Goal: Information Seeking & Learning: Learn about a topic

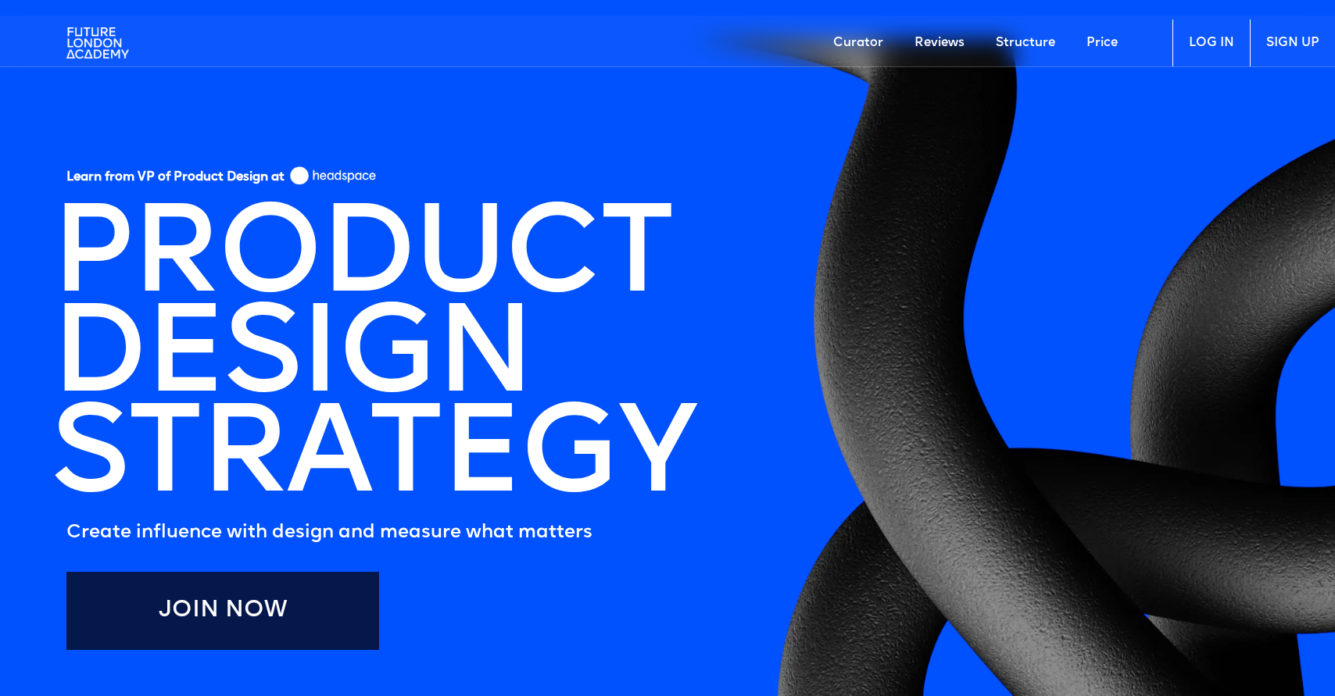
click at [159, 269] on h1 "PRODUCT DESIGN STRATEGY" at bounding box center [373, 359] width 644 height 300
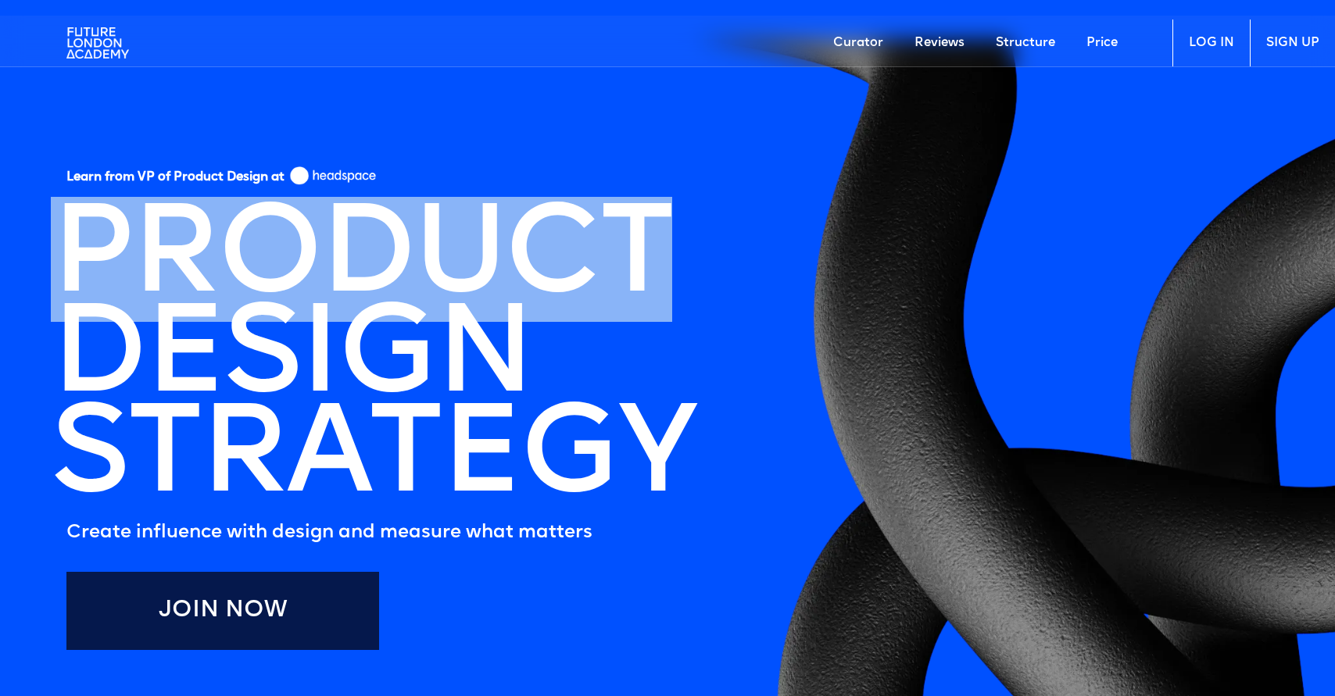
click at [159, 269] on h1 "PRODUCT DESIGN STRATEGY" at bounding box center [373, 359] width 644 height 300
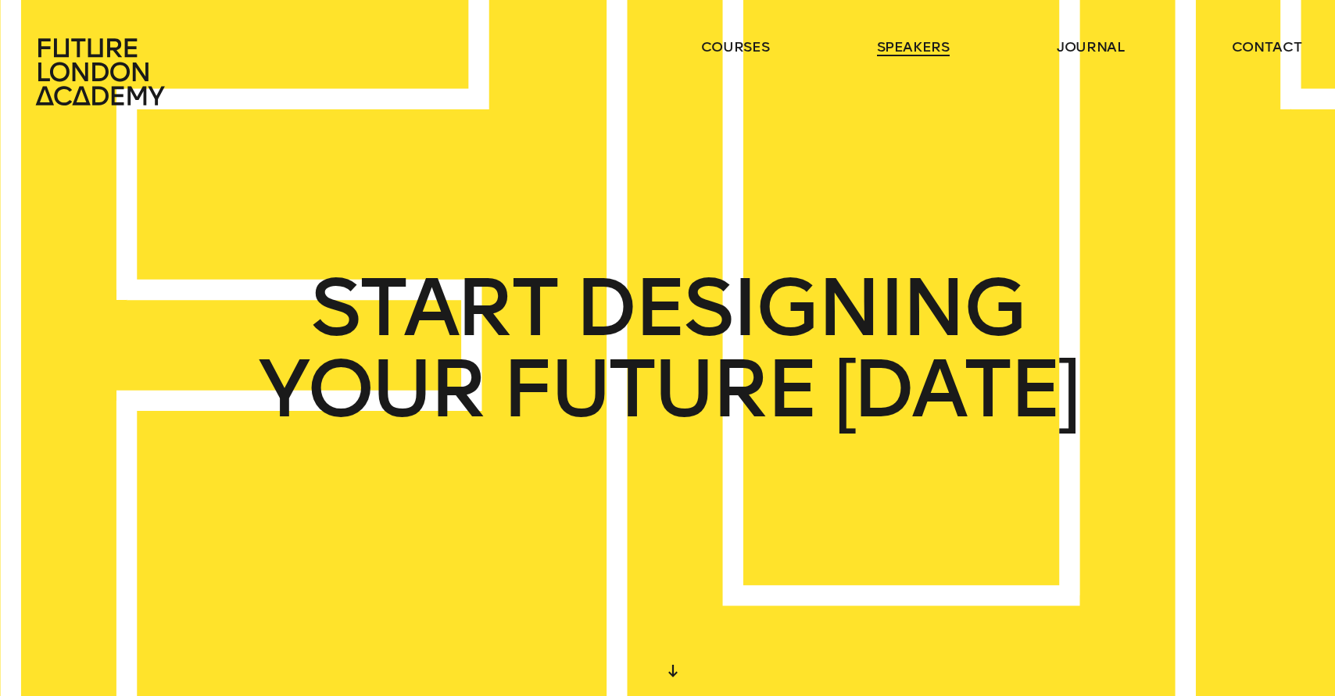
click at [937, 50] on link "speakers" at bounding box center [913, 47] width 73 height 19
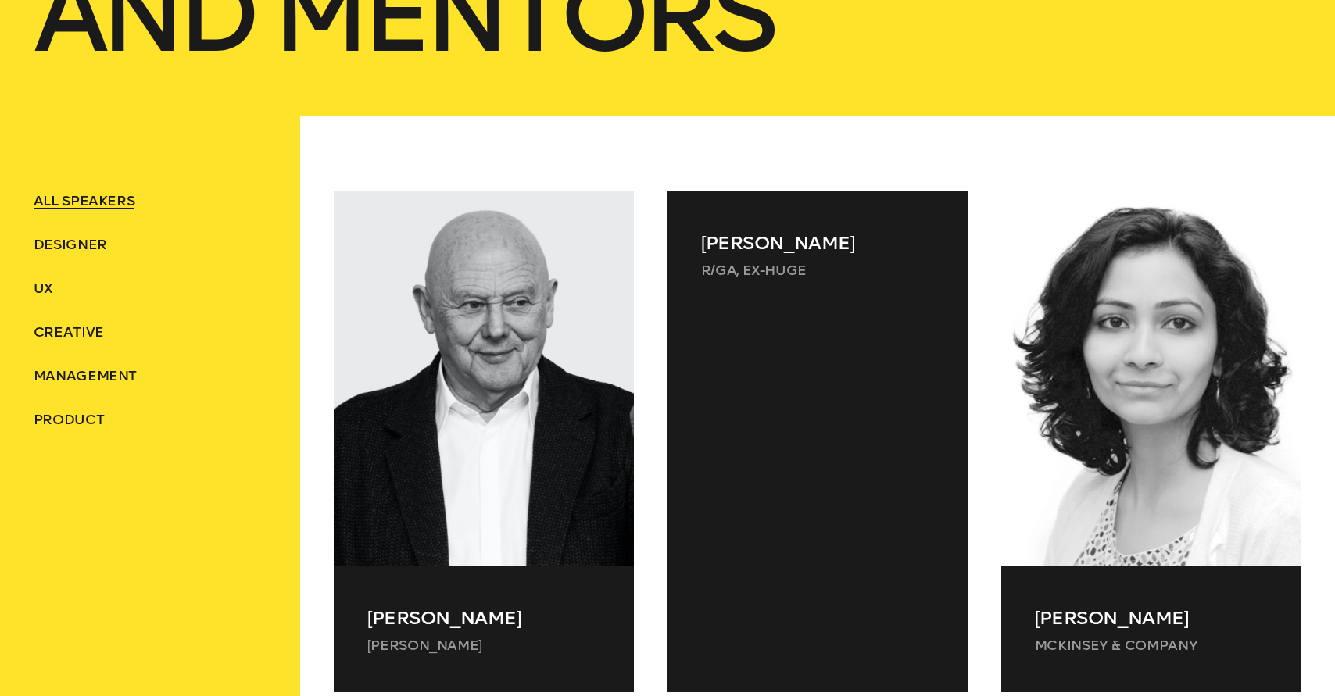
scroll to position [577, 0]
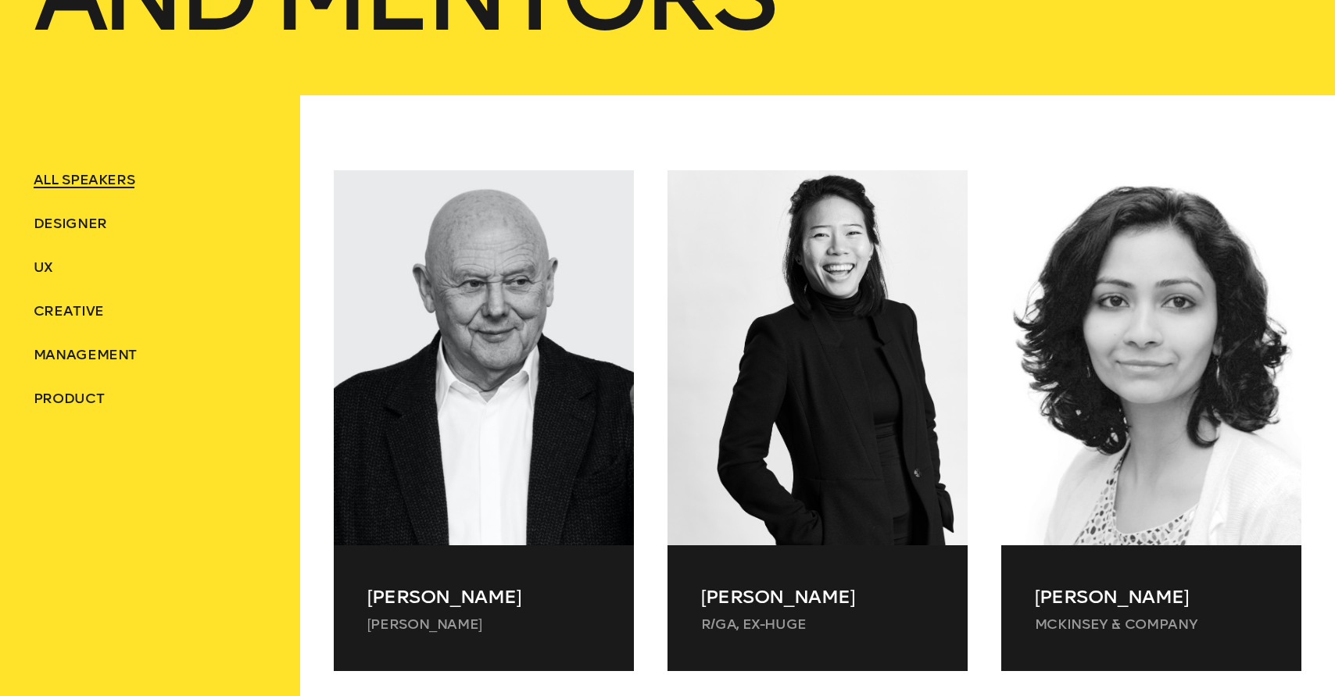
click at [39, 282] on ul "ALL SPEAKERS Designer UX Creative Management Product" at bounding box center [151, 289] width 234 height 238
click at [42, 267] on span "UX" at bounding box center [44, 267] width 20 height 17
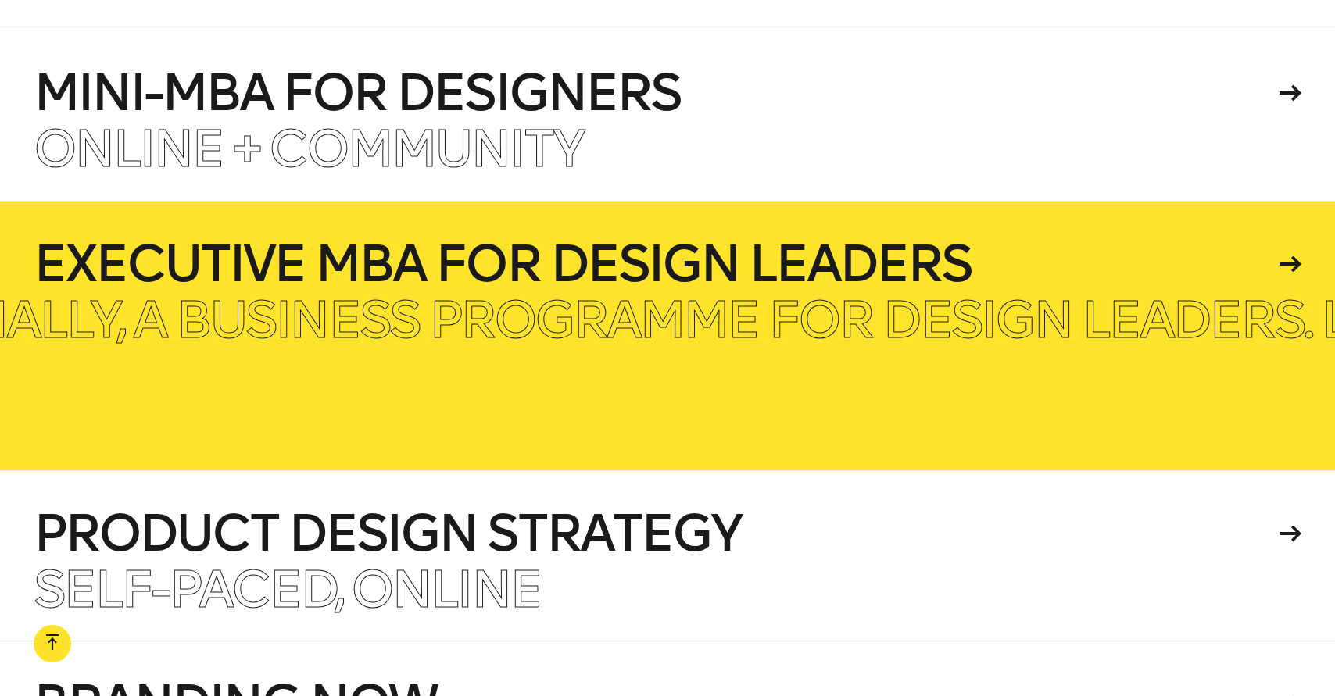
scroll to position [3915, 0]
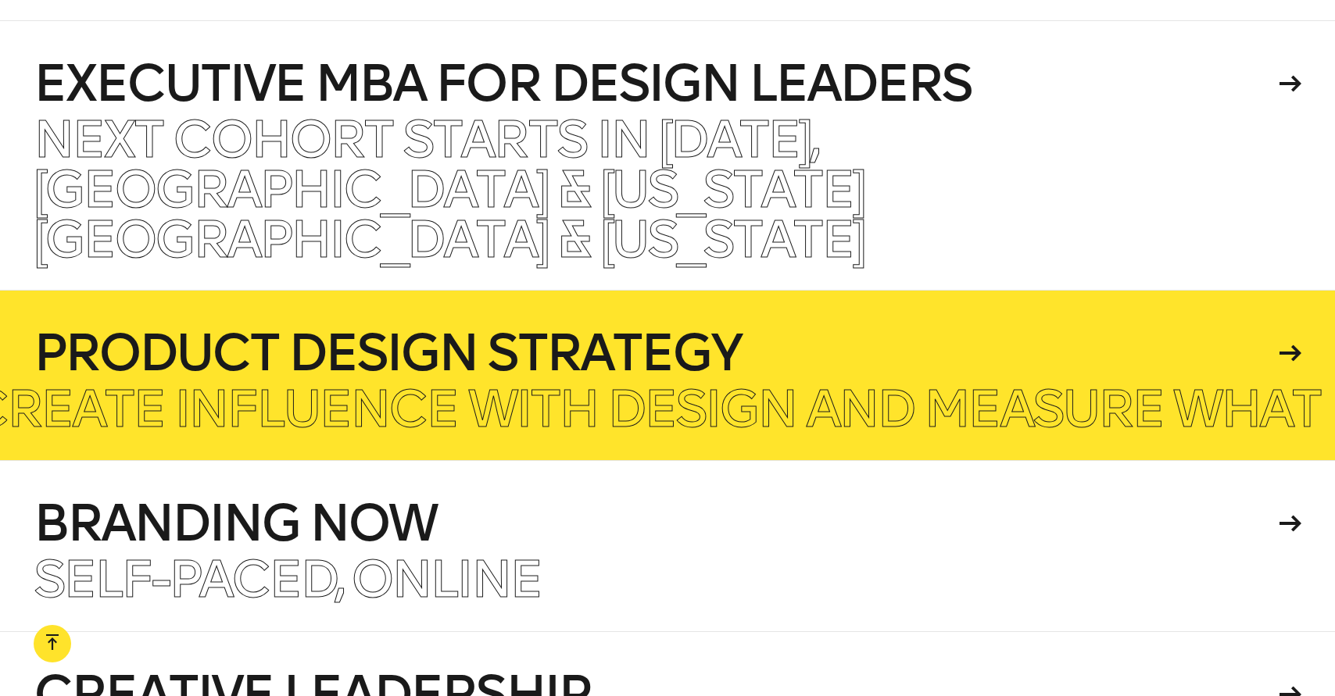
click at [778, 385] on p "Create influence with design and measure what matters" at bounding box center [765, 410] width 1590 height 50
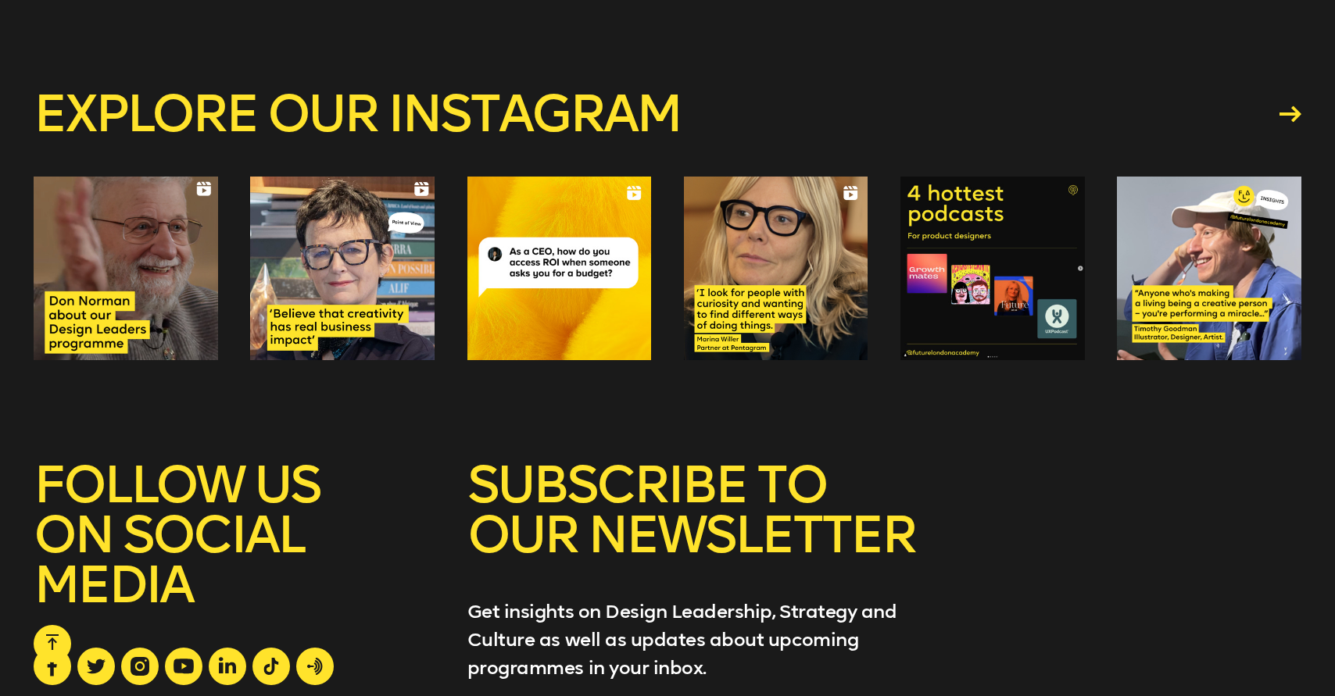
scroll to position [5193, 0]
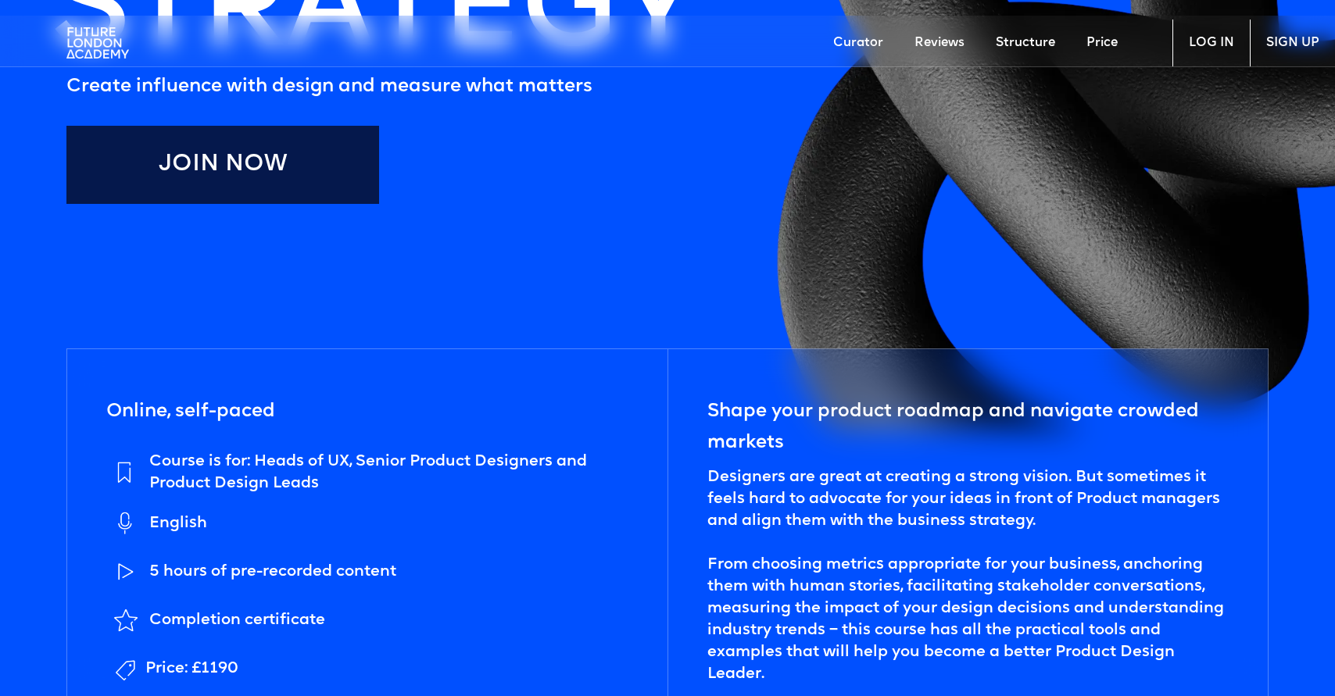
scroll to position [636, 0]
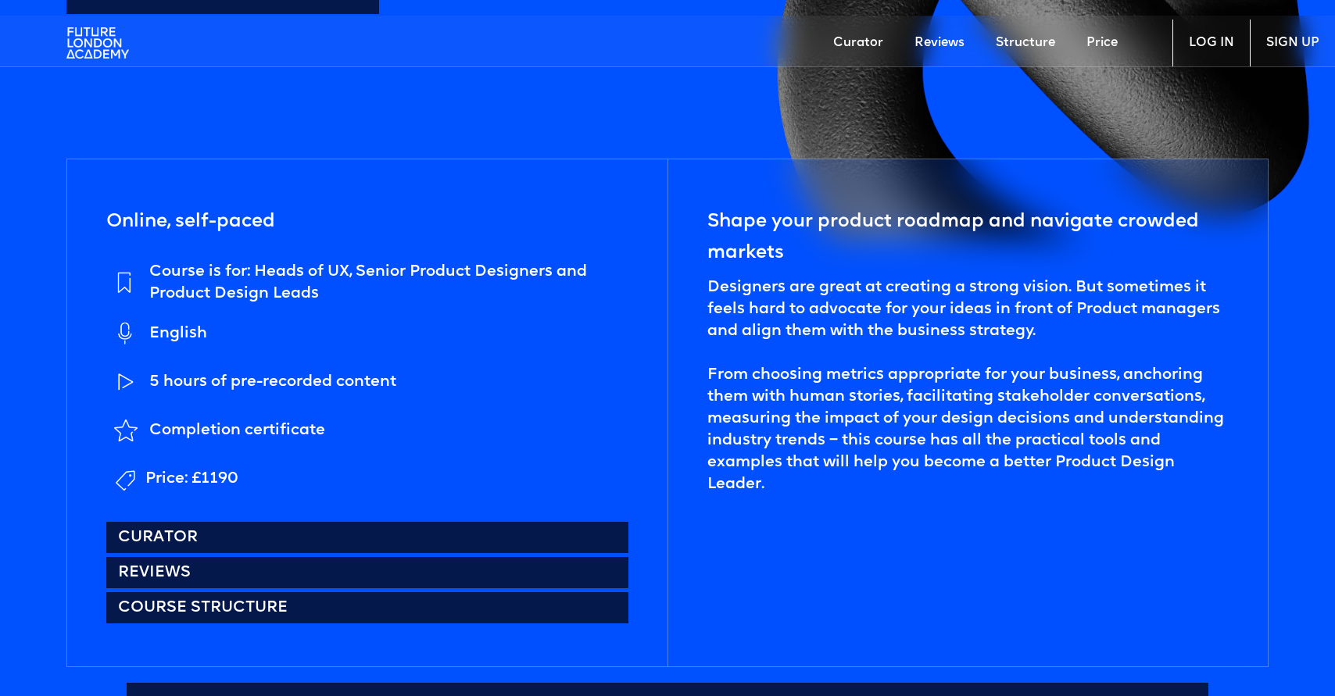
click at [937, 261] on h5 "Shape your product roadmap and navigate crowded markets" at bounding box center [967, 237] width 521 height 63
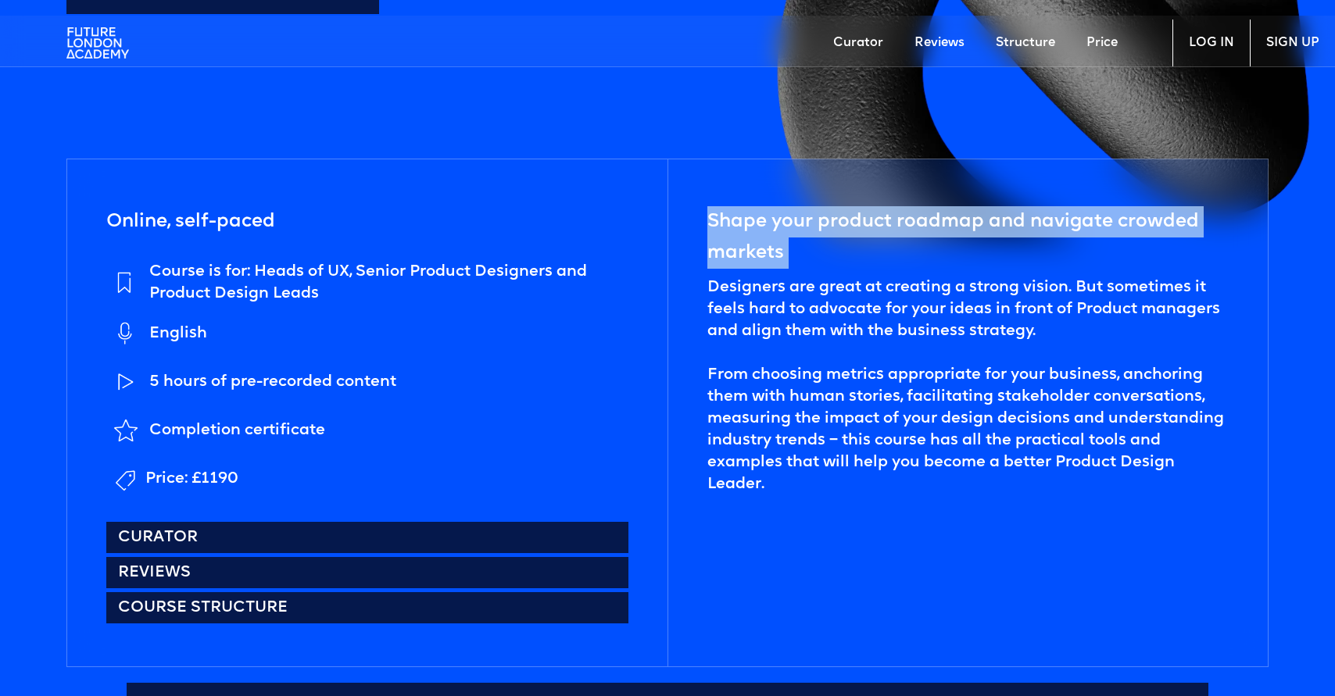
click at [937, 261] on h5 "Shape your product roadmap and navigate crowded markets" at bounding box center [967, 237] width 521 height 63
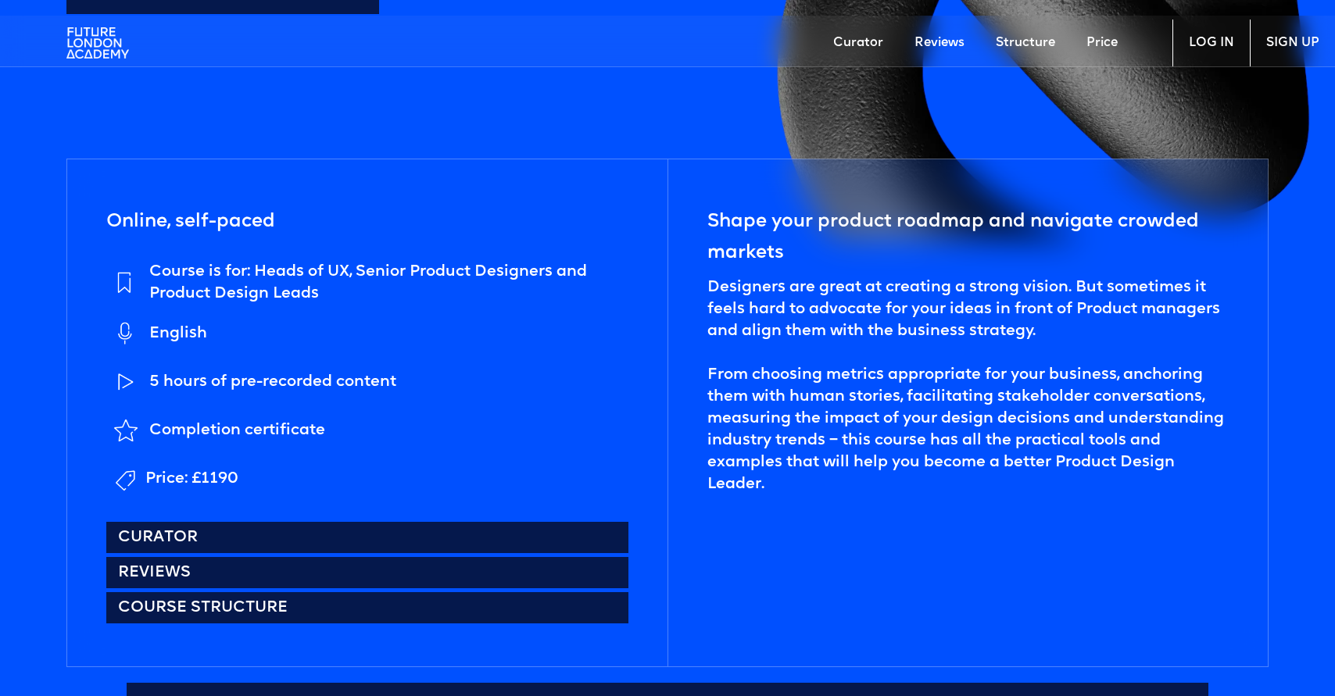
click at [839, 283] on div "Designers are great at creating a strong vision. But sometimes it feels hard to…" at bounding box center [967, 386] width 521 height 219
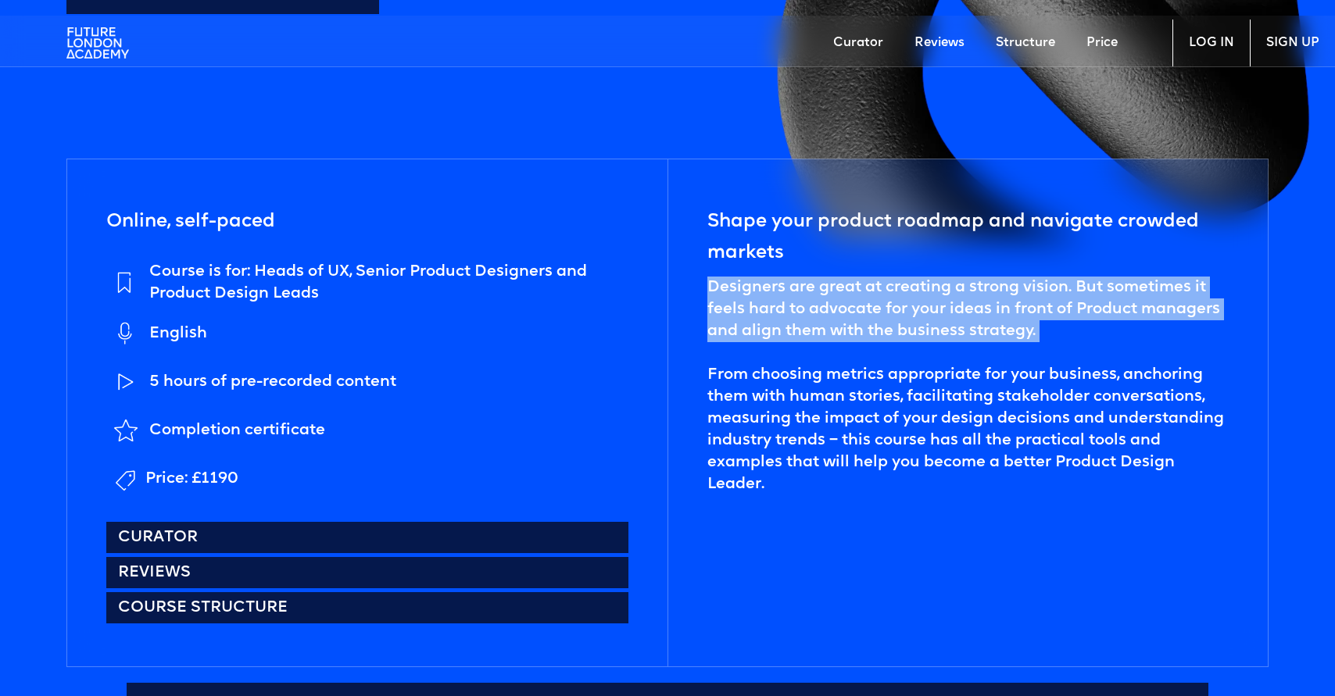
click at [840, 283] on div "Designers are great at creating a strong vision. But sometimes it feels hard to…" at bounding box center [967, 386] width 521 height 219
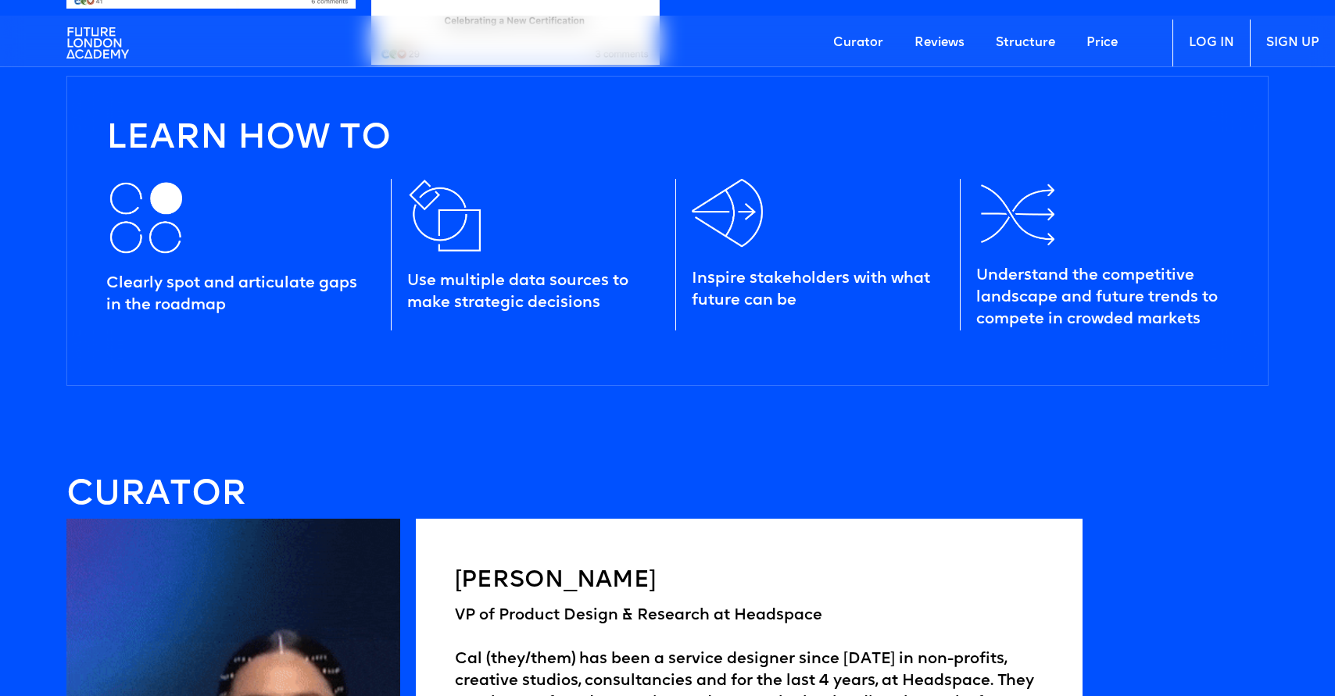
scroll to position [2167, 0]
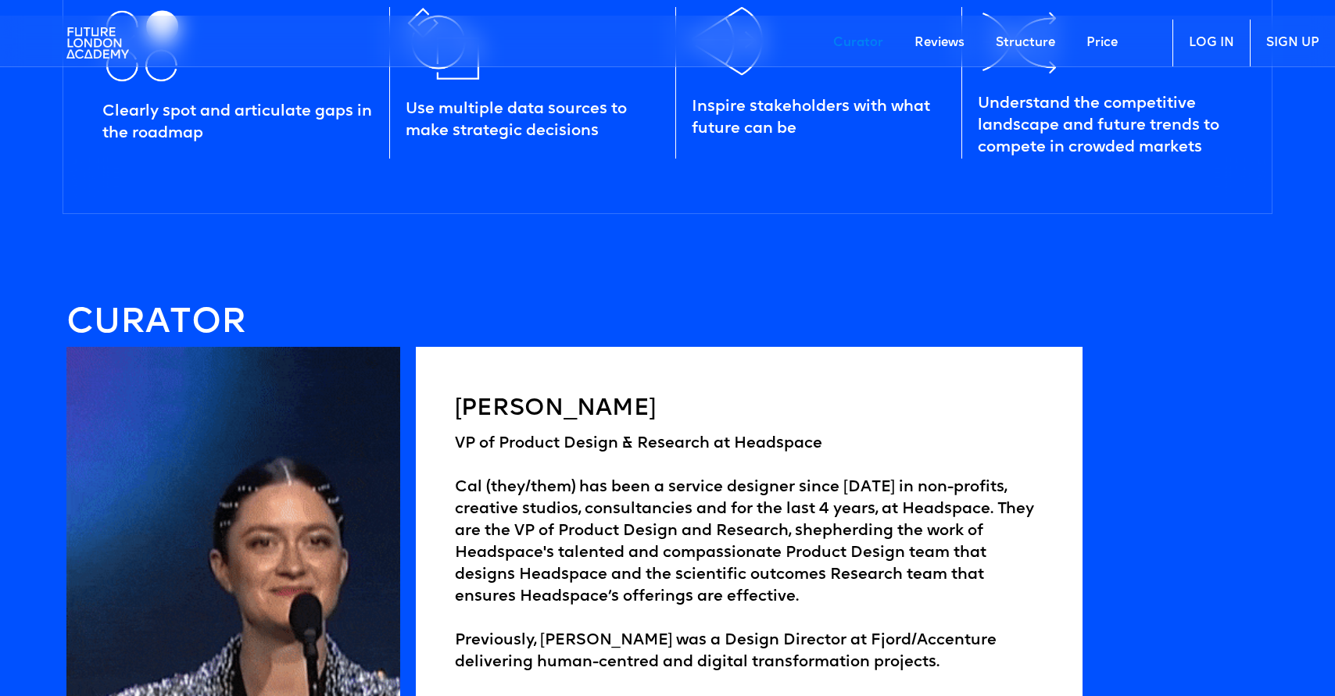
click at [456, 145] on div "Use multiple data sources to make strategic decisions" at bounding box center [532, 83] width 286 height 152
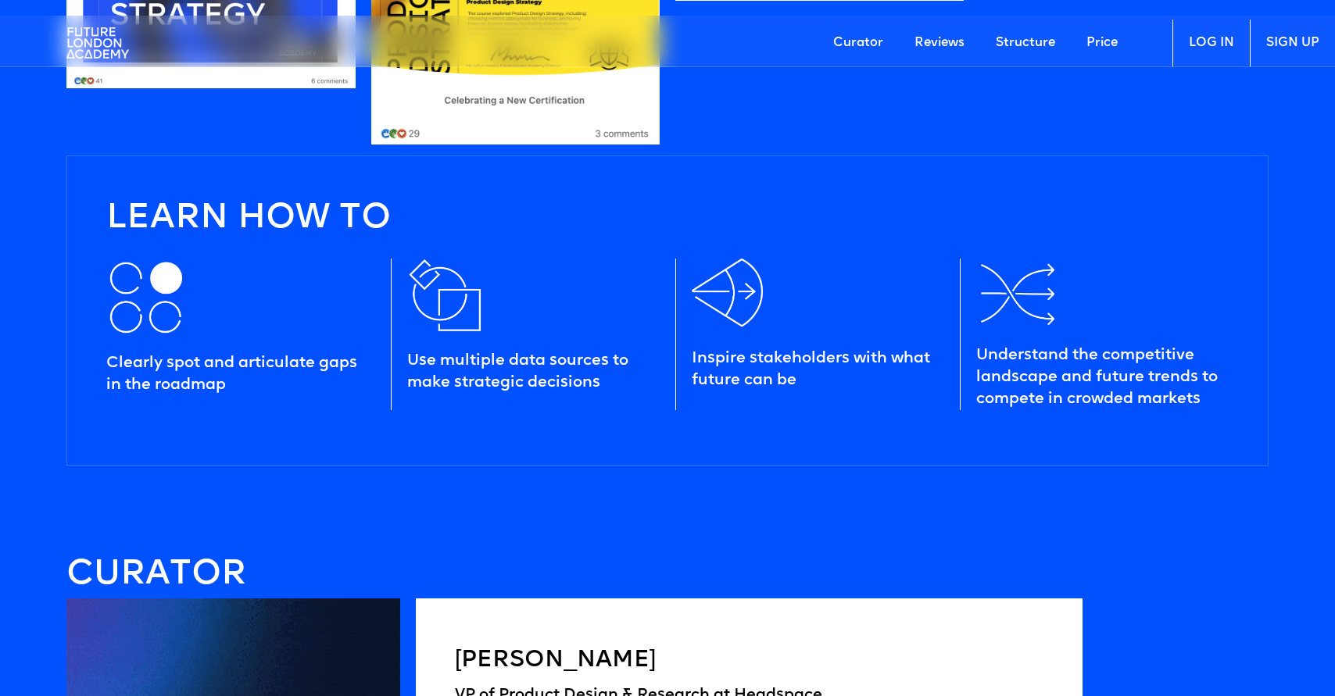
scroll to position [1816, 0]
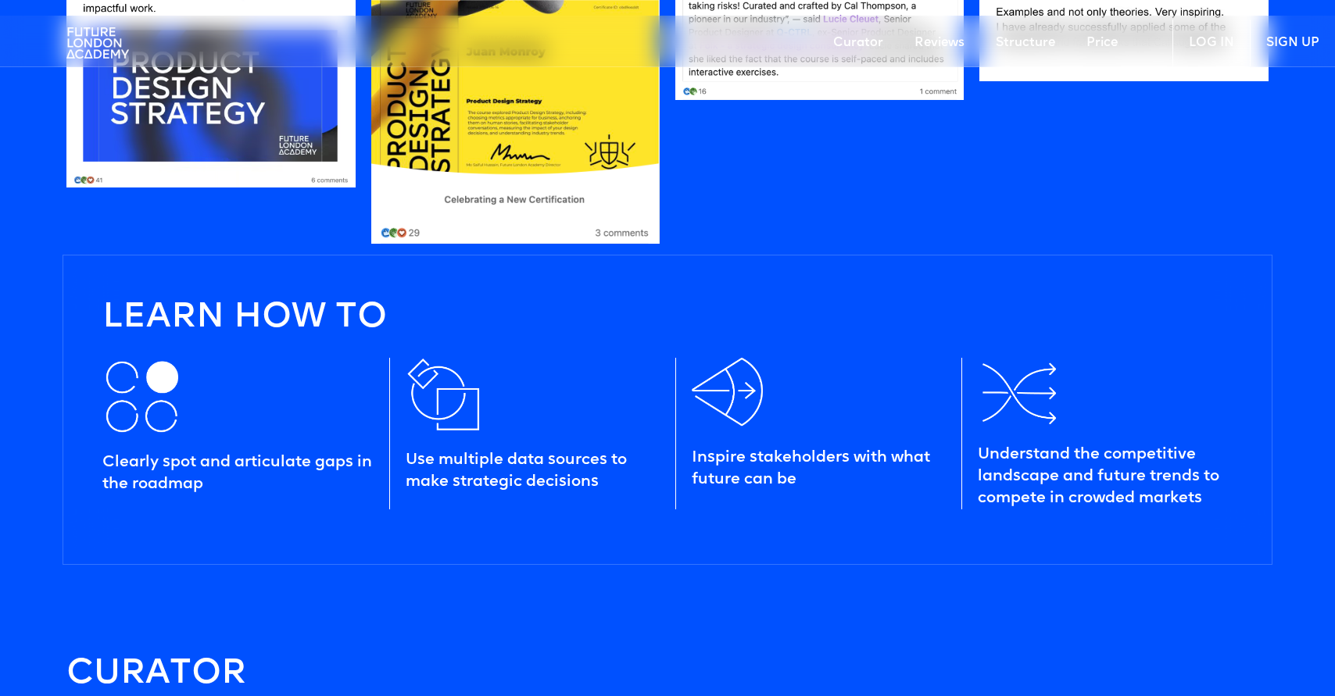
click at [861, 489] on div "Inspire stakeholders with what future can be" at bounding box center [819, 469] width 254 height 44
click at [1208, 495] on div "Understand the competitive landscape and future trends to compete in crowded ma…" at bounding box center [1105, 477] width 254 height 66
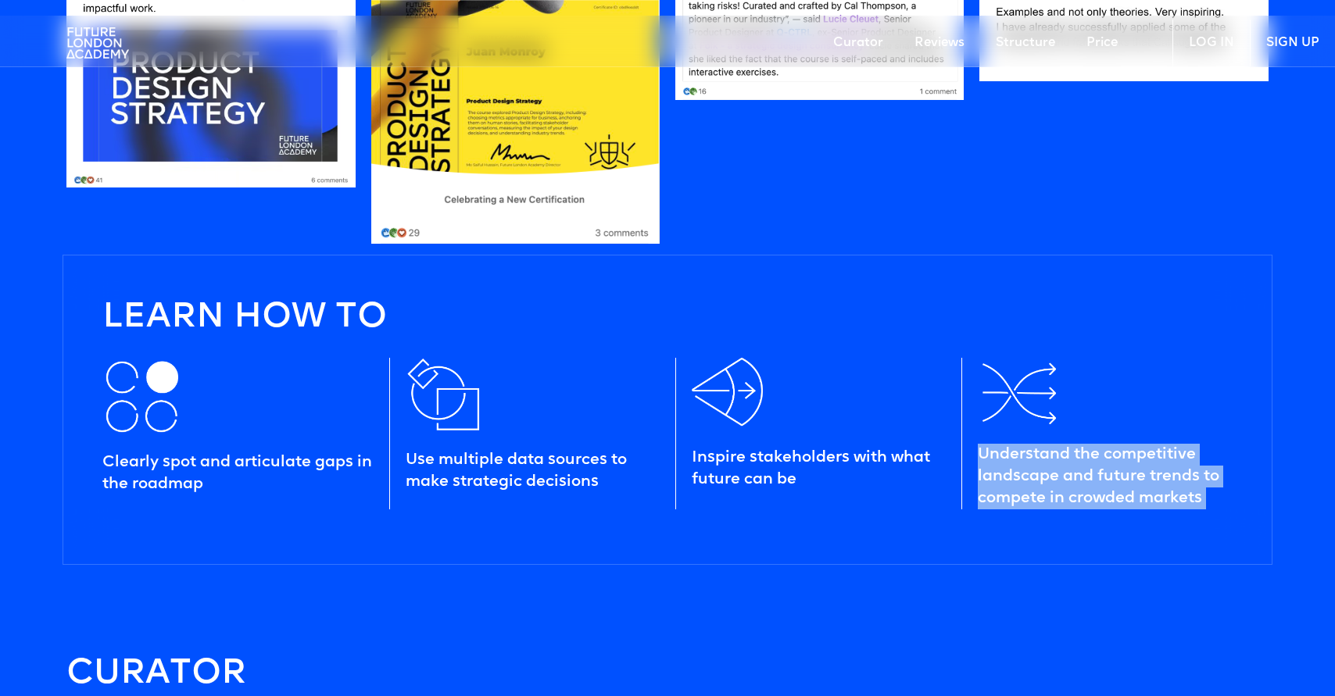
click at [1208, 495] on div "Understand the competitive landscape and future trends to compete in crowded ma…" at bounding box center [1105, 477] width 254 height 66
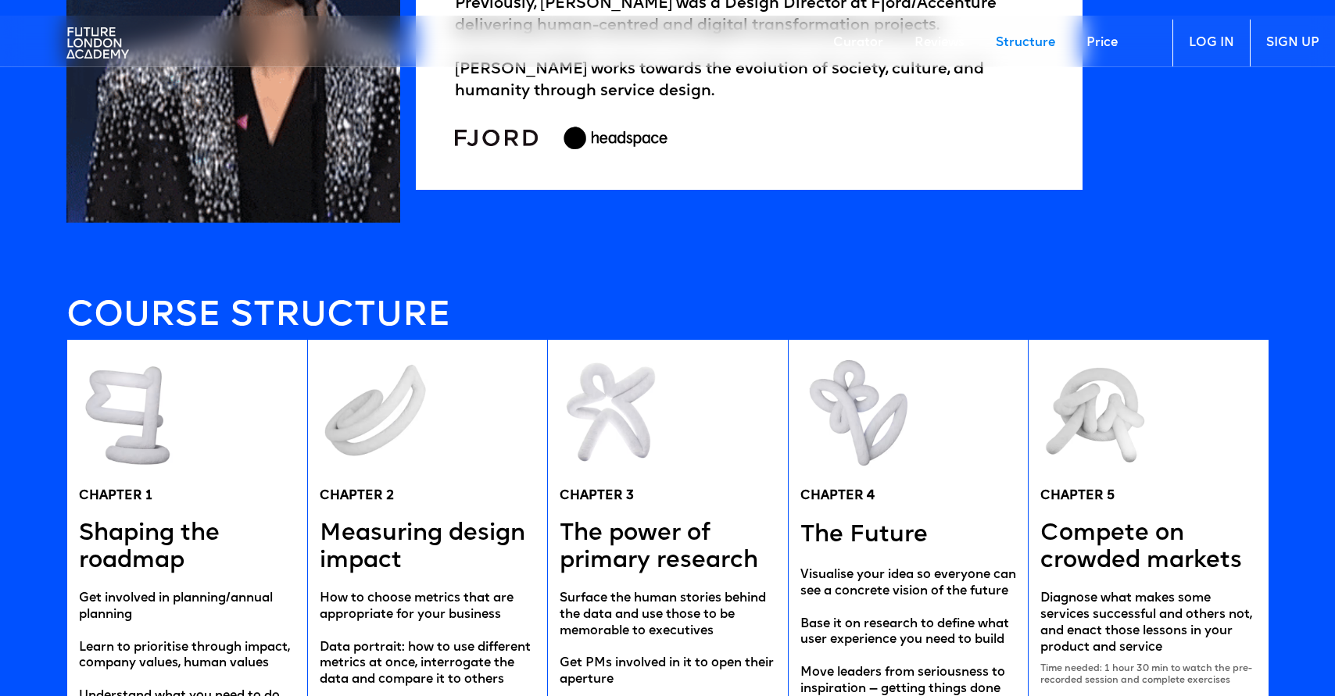
scroll to position [3272, 0]
